Goal: Information Seeking & Learning: Learn about a topic

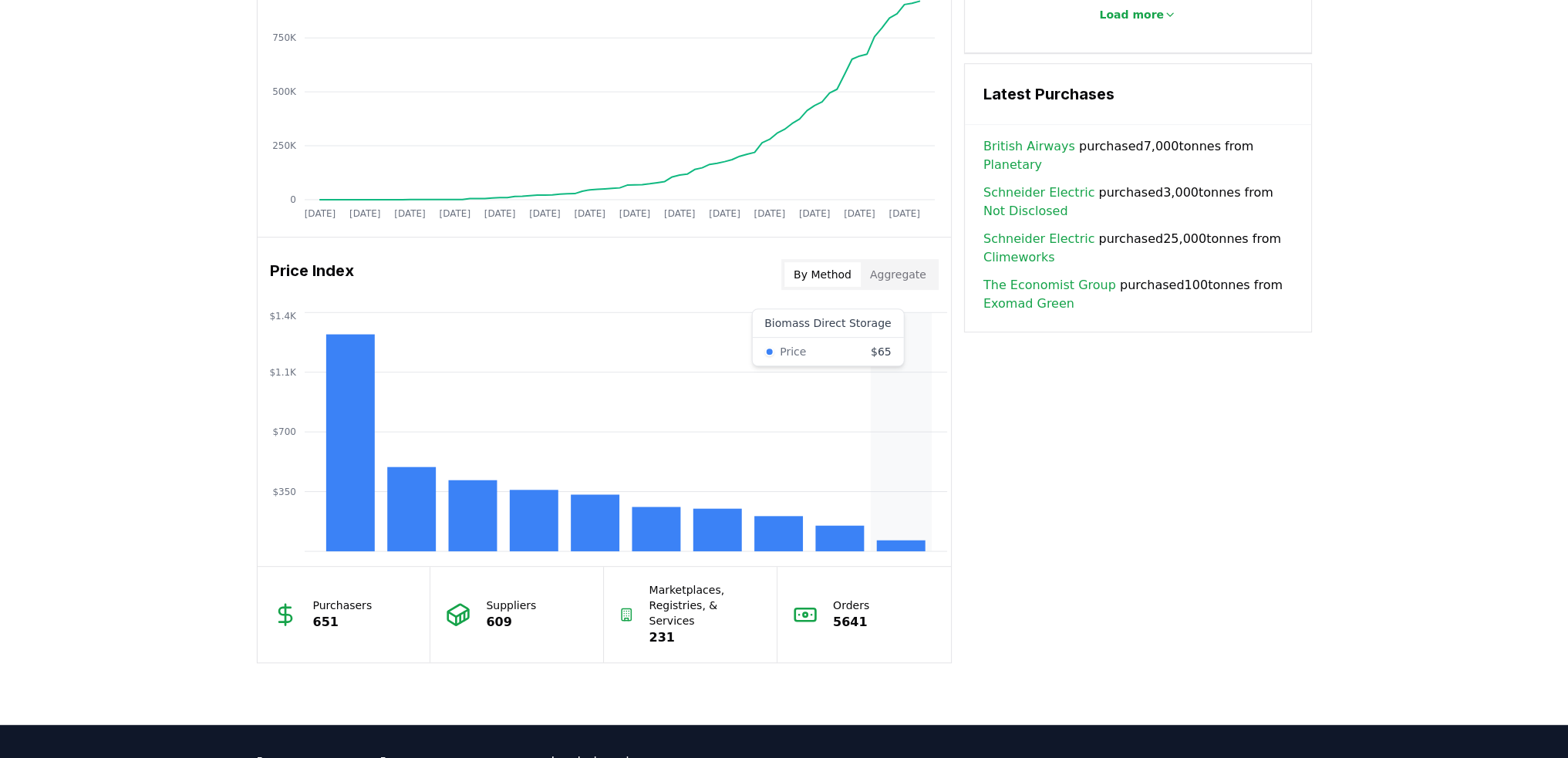
scroll to position [1013, 0]
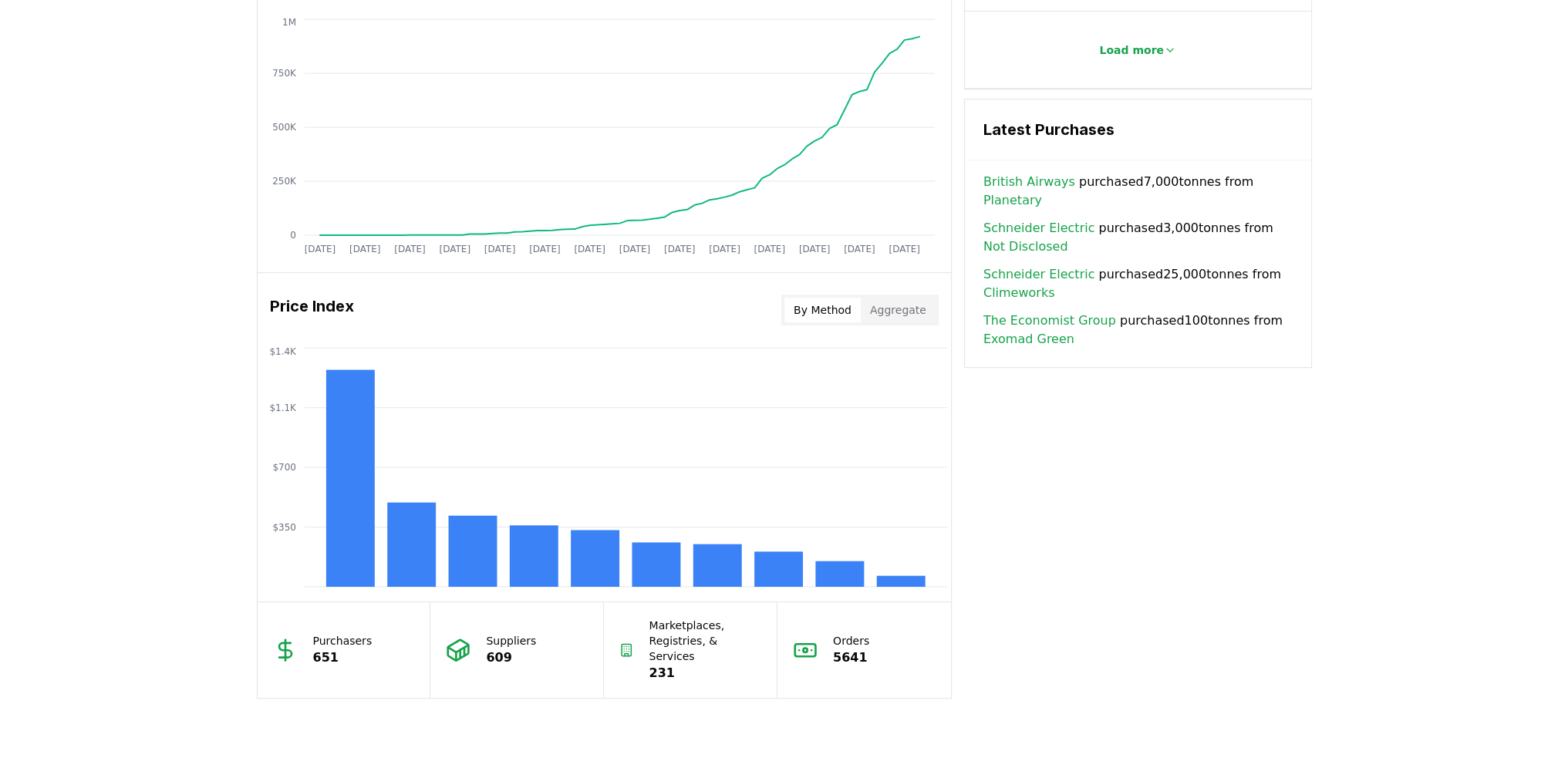
click at [904, 308] on button "Aggregate" at bounding box center [897, 310] width 74 height 25
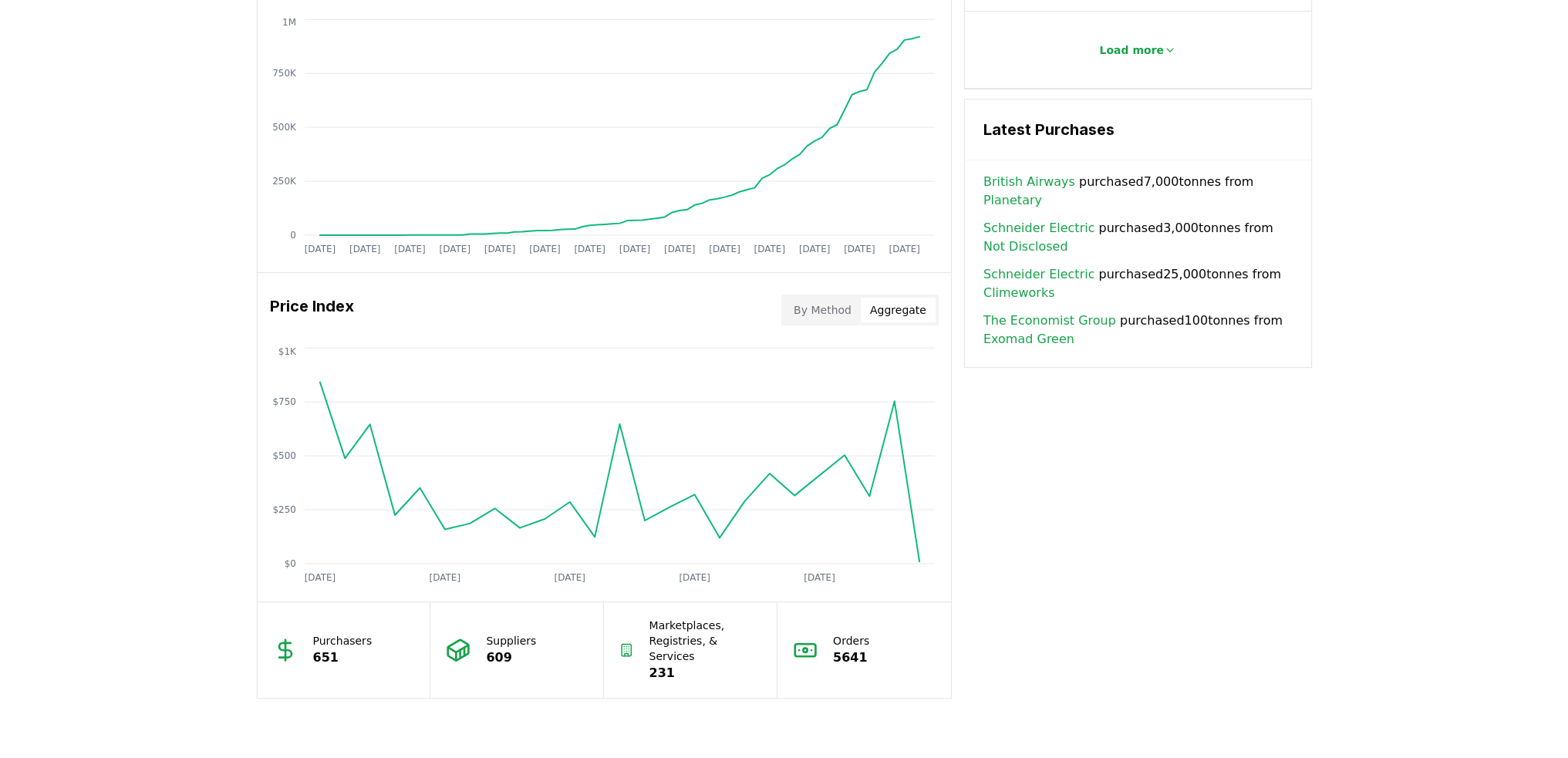
click at [846, 304] on button "By Method" at bounding box center [822, 310] width 76 height 25
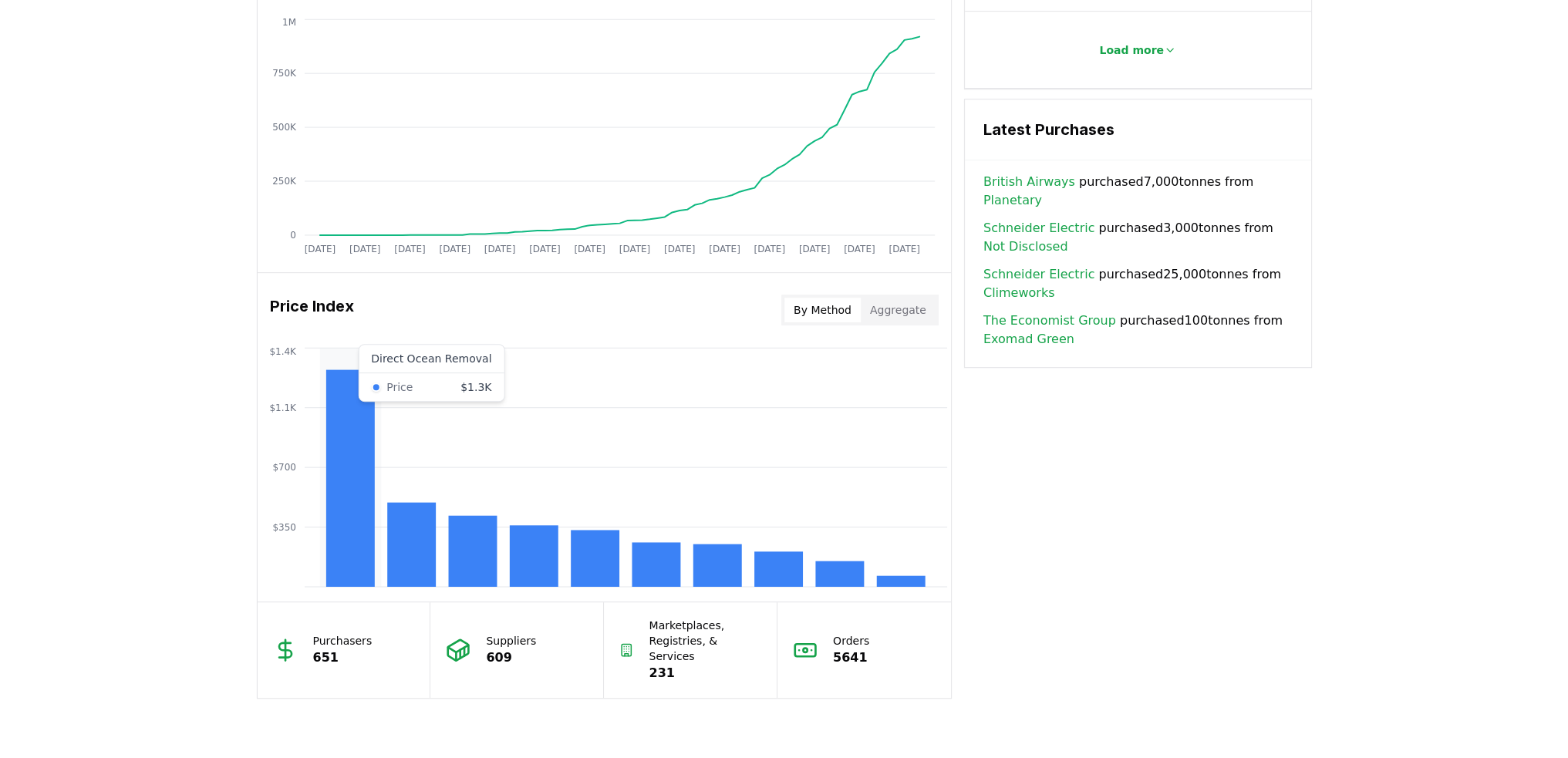
click at [357, 449] on rect at bounding box center [349, 477] width 49 height 216
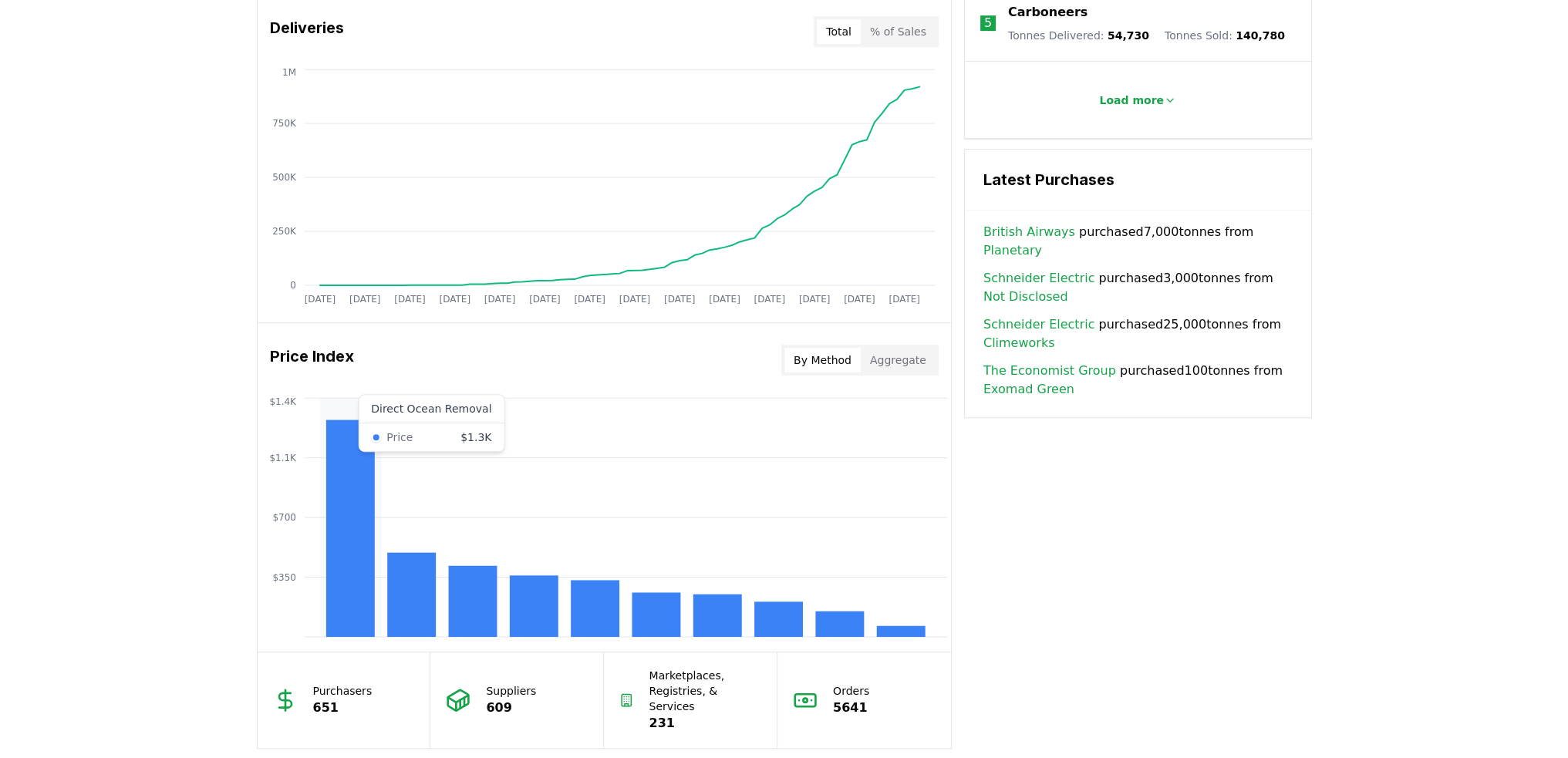
scroll to position [935, 0]
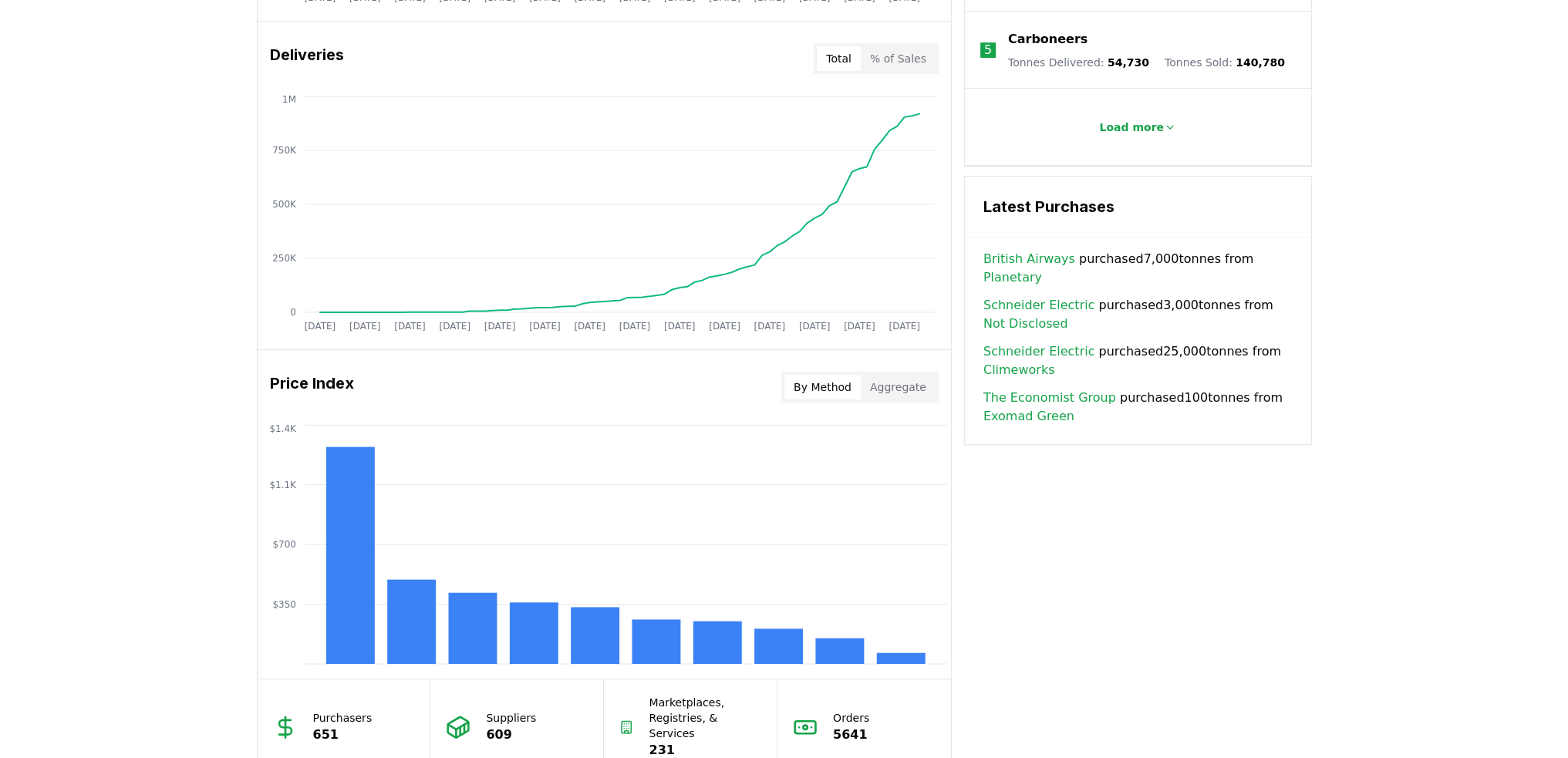
click at [167, 445] on div "Unlock full market insights with our Partner Portal Free to all users with a wo…" at bounding box center [784, 220] width 1568 height 1234
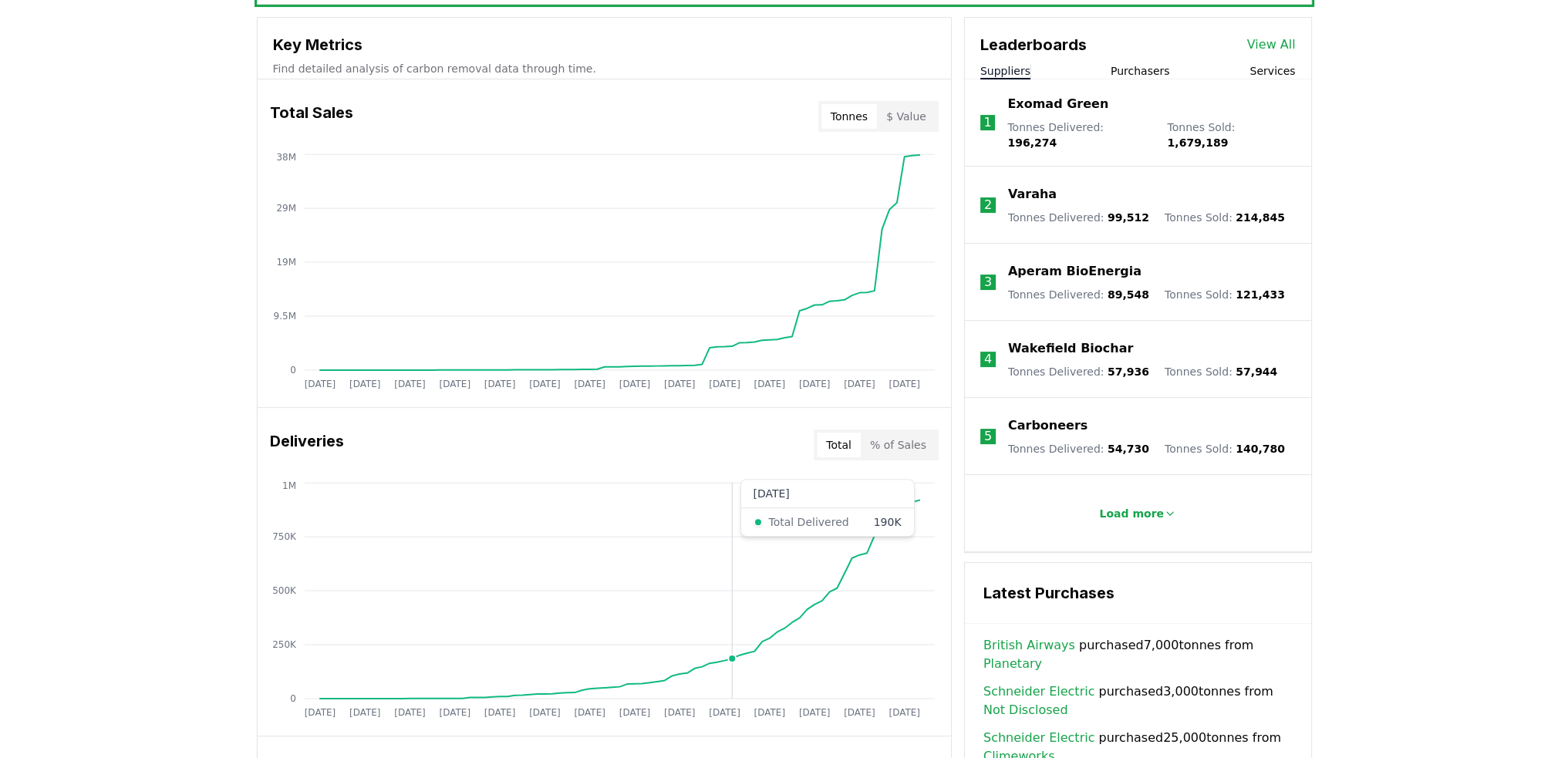
scroll to position [473, 0]
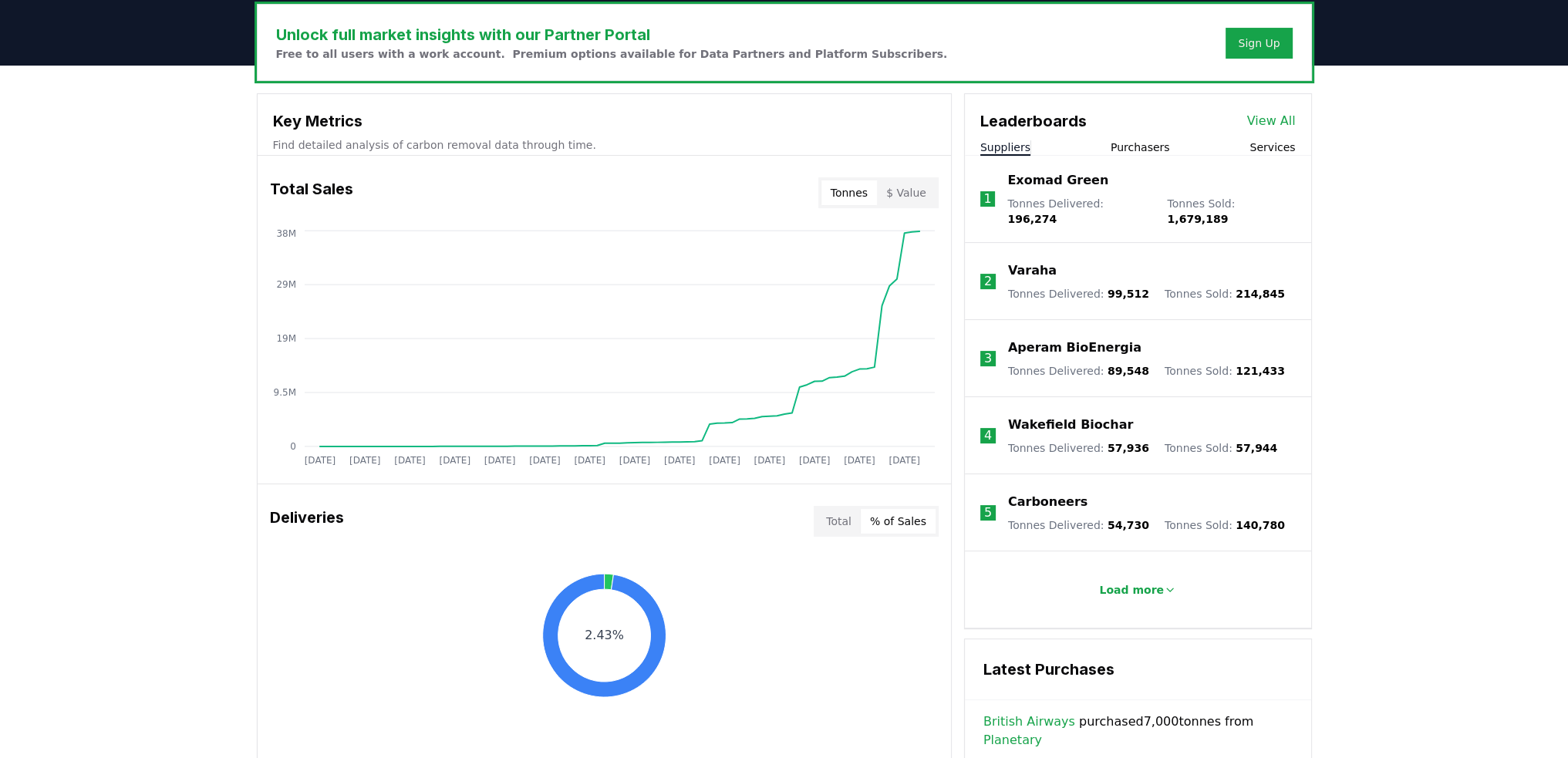
click at [897, 522] on button "% of Sales" at bounding box center [897, 522] width 74 height 25
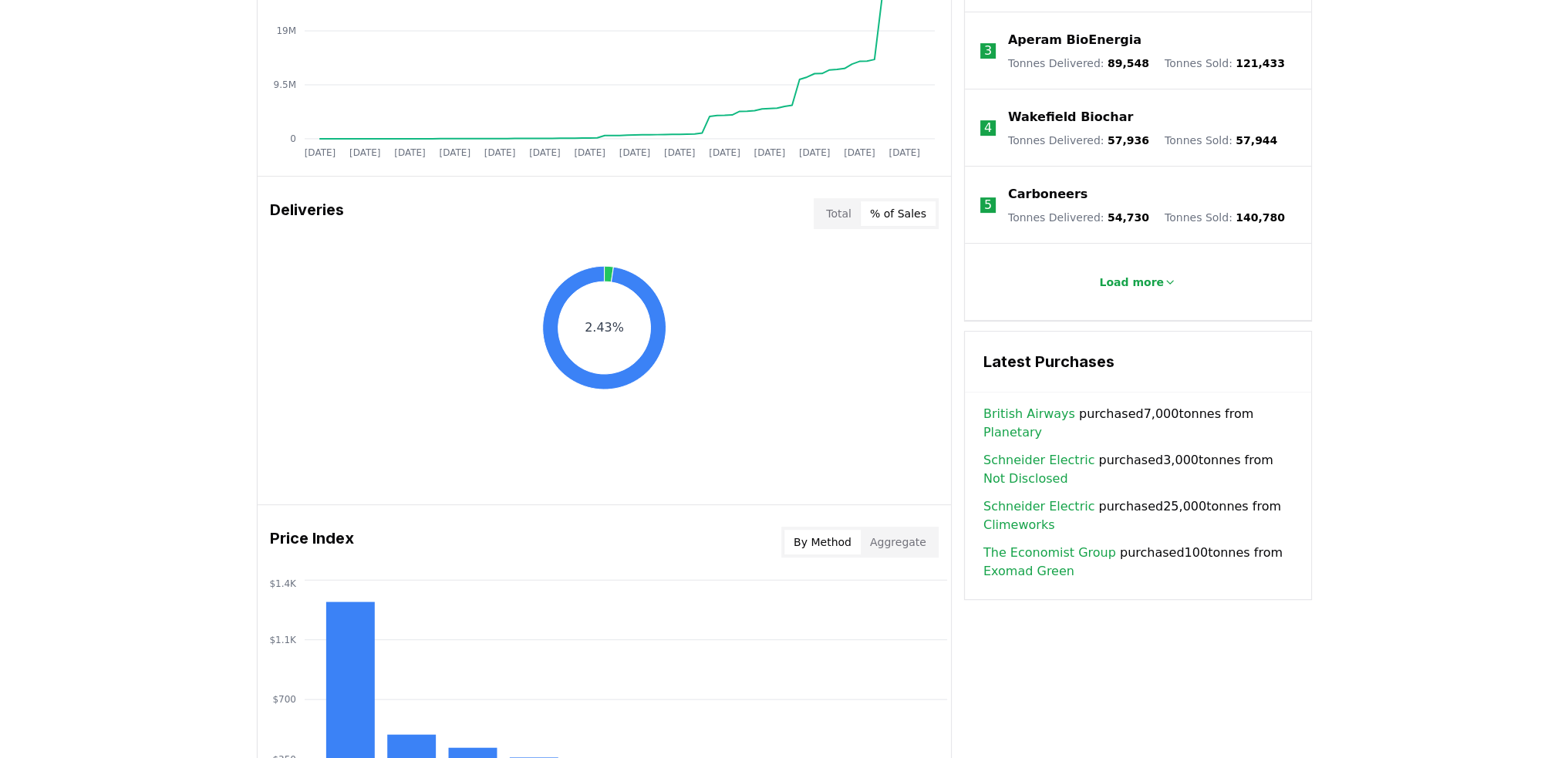
scroll to position [781, 0]
click at [845, 197] on div "Total % of Sales" at bounding box center [876, 213] width 125 height 31
click at [852, 203] on button "Total" at bounding box center [838, 213] width 44 height 25
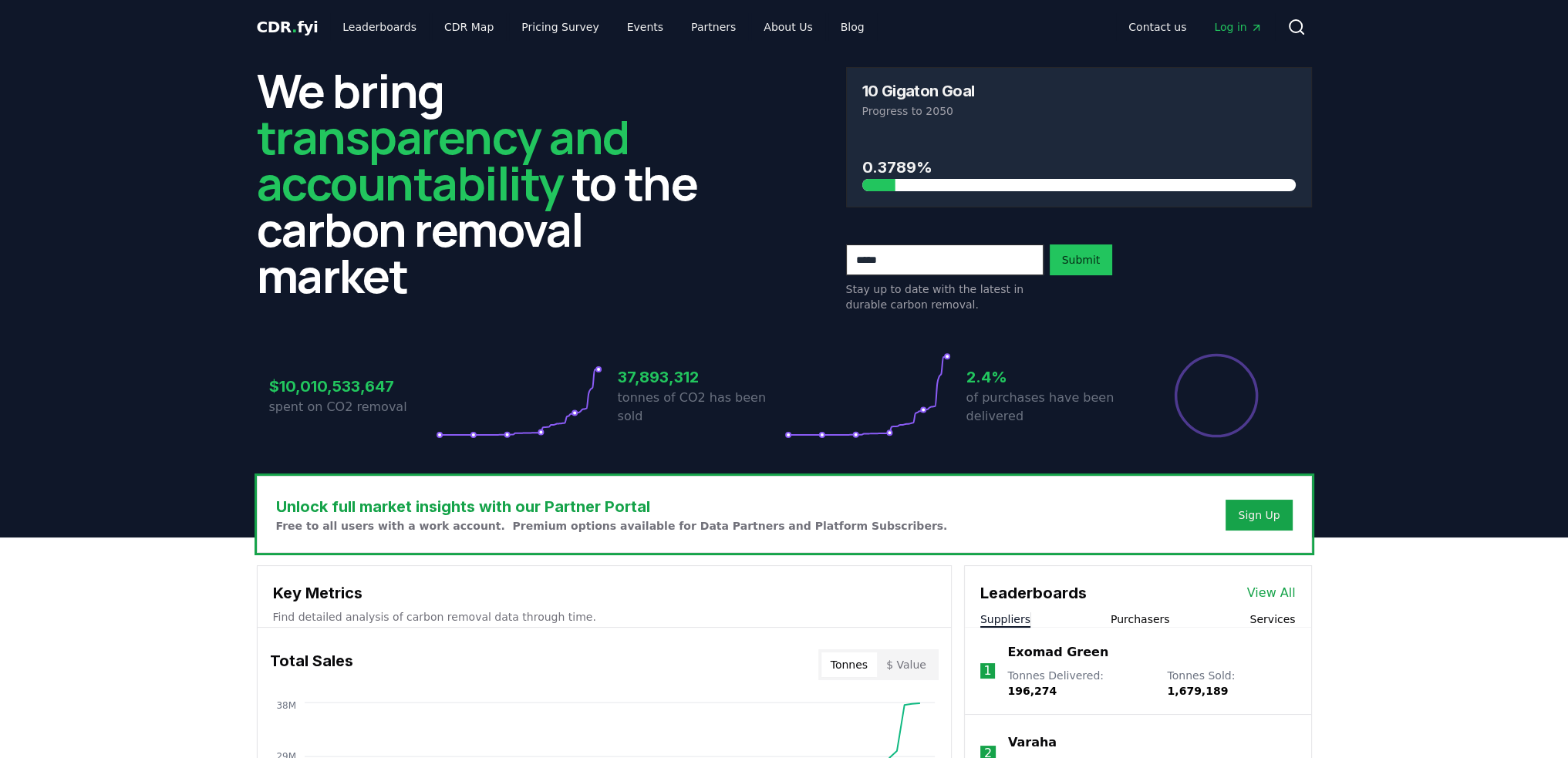
scroll to position [0, 0]
click at [453, 26] on link "CDR Map" at bounding box center [469, 28] width 74 height 28
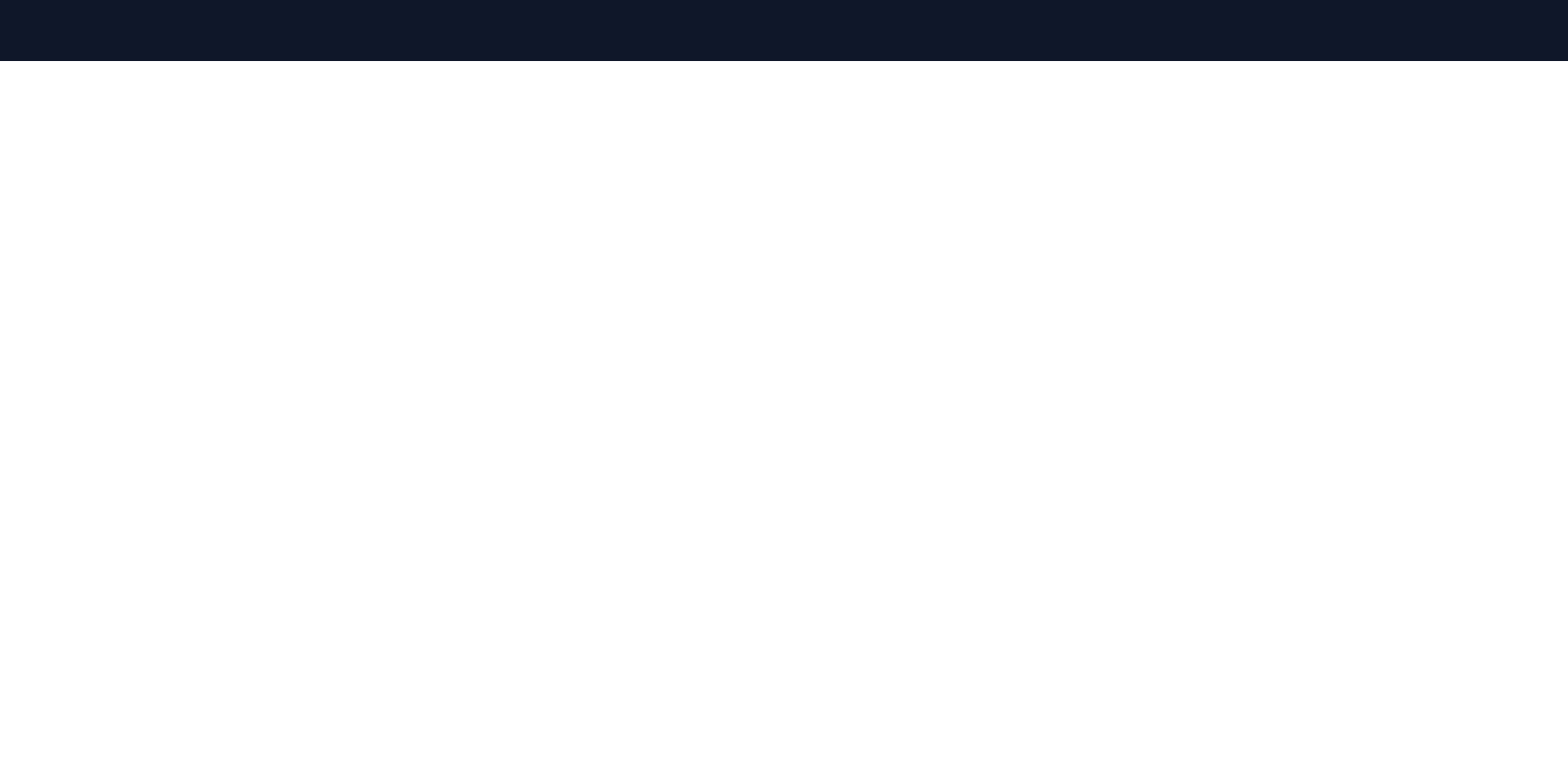
scroll to position [167, 0]
